Goal: Transaction & Acquisition: Download file/media

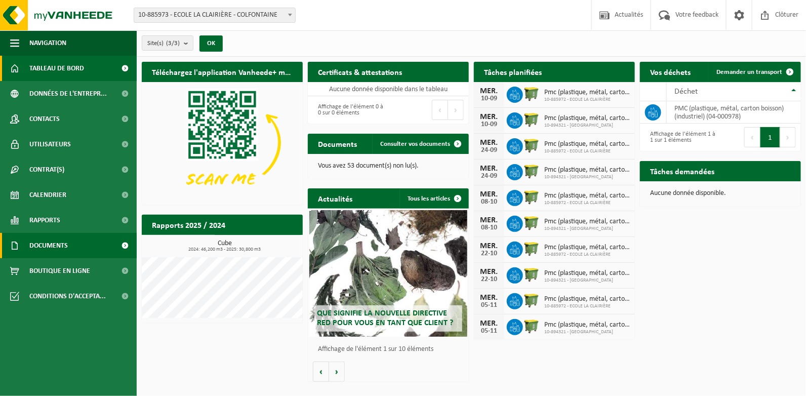
click at [61, 246] on span "Documents" at bounding box center [48, 245] width 38 height 25
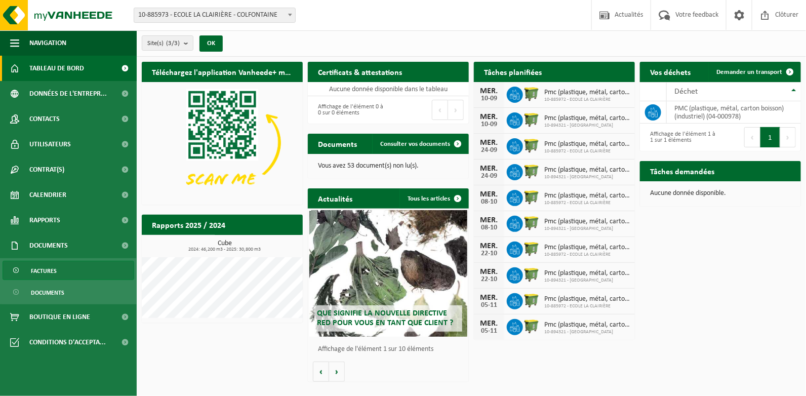
click at [45, 271] on span "Factures" at bounding box center [44, 270] width 26 height 19
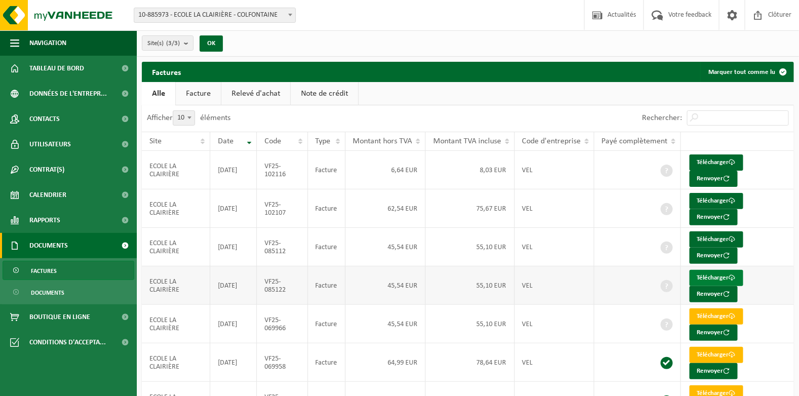
click at [715, 273] on link "Télécharger" at bounding box center [716, 278] width 54 height 16
click at [719, 234] on link "Télécharger" at bounding box center [716, 239] width 54 height 16
click at [716, 197] on link "Télécharger" at bounding box center [716, 201] width 54 height 16
click at [710, 161] on link "Télécharger" at bounding box center [716, 162] width 54 height 16
click at [774, 14] on span "Clôturer" at bounding box center [779, 15] width 28 height 30
